Goal: Understand process/instructions

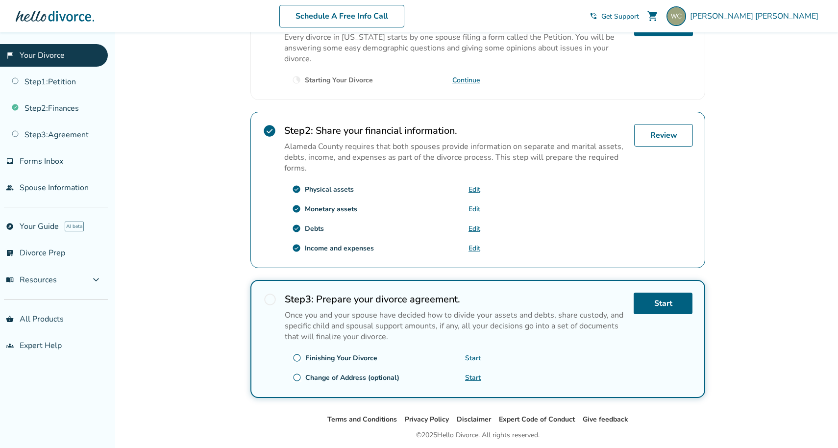
scroll to position [239, 0]
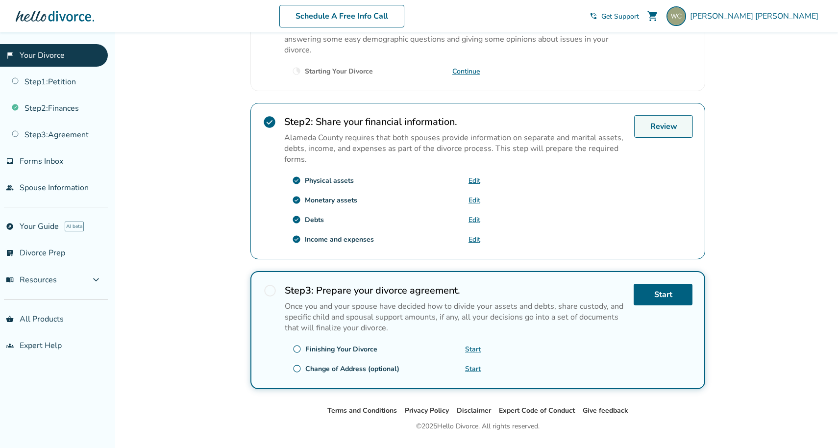
click at [657, 122] on link "Review" at bounding box center [663, 126] width 59 height 23
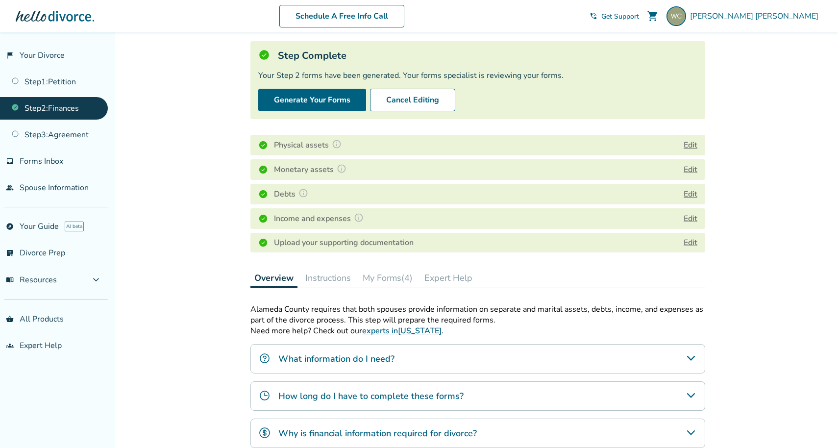
scroll to position [53, 0]
click at [397, 282] on button "My Forms (4)" at bounding box center [388, 278] width 58 height 20
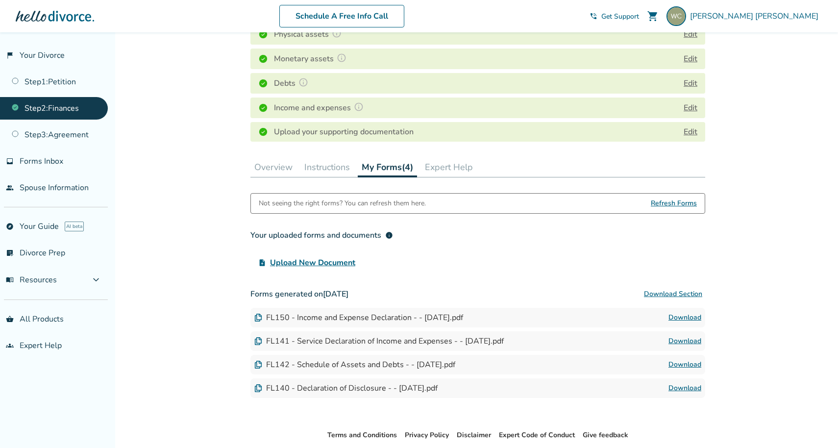
scroll to position [163, 0]
click at [332, 173] on button "Instructions" at bounding box center [326, 168] width 53 height 20
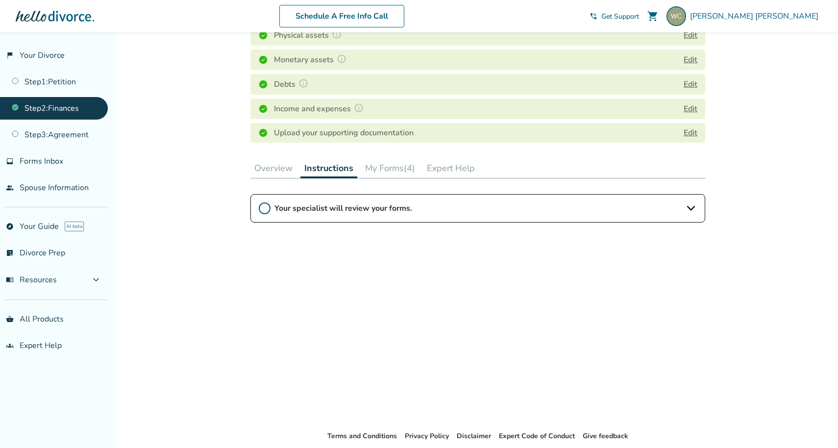
click at [285, 165] on button "Overview" at bounding box center [273, 168] width 46 height 20
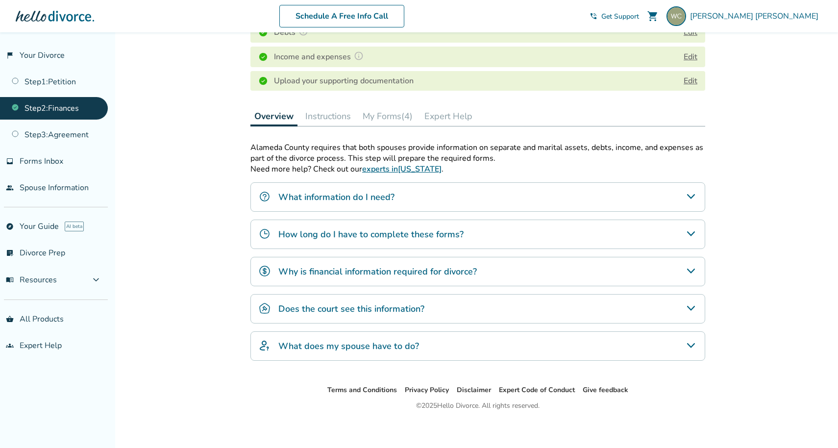
scroll to position [219, 0]
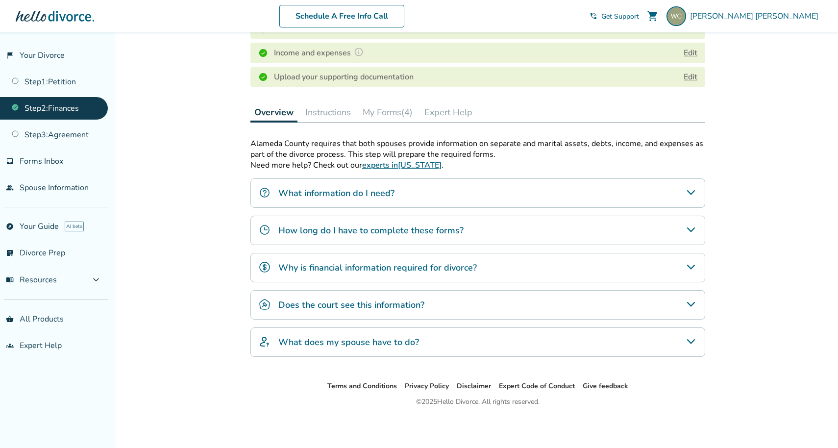
click at [304, 100] on div "Step 0 2 Share your financial information. Step Complete Your Step 2 forms have…" at bounding box center [477, 97] width 455 height 536
click at [311, 112] on button "Instructions" at bounding box center [327, 112] width 53 height 20
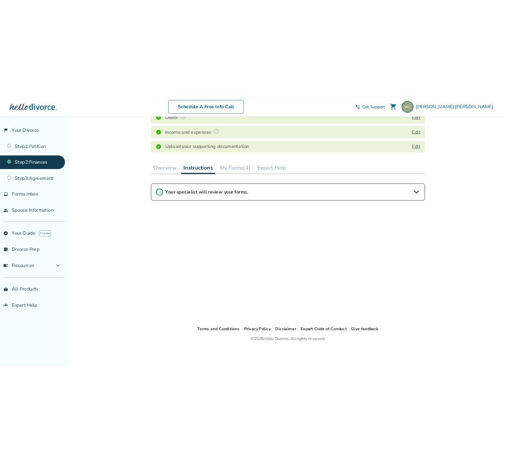
scroll to position [197, 0]
